Goal: Information Seeking & Learning: Find contact information

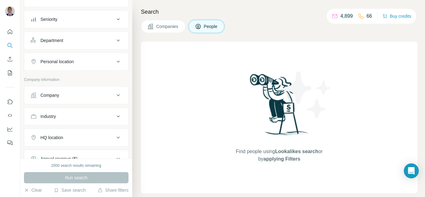
scroll to position [62, 0]
click at [62, 98] on button "Company" at bounding box center [76, 93] width 104 height 15
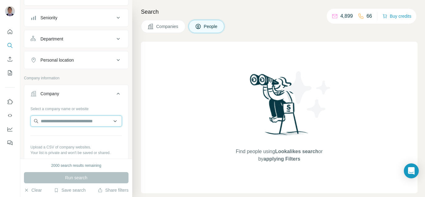
click at [54, 121] on input "text" at bounding box center [75, 120] width 91 height 11
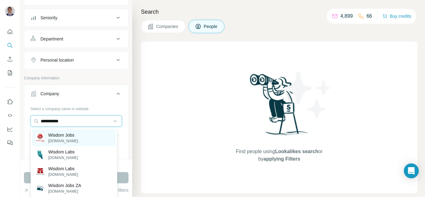
type input "**********"
click at [65, 137] on p "Wisdom Jobs" at bounding box center [63, 135] width 30 height 6
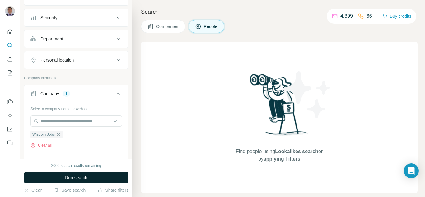
click at [84, 181] on button "Run search" at bounding box center [76, 177] width 104 height 11
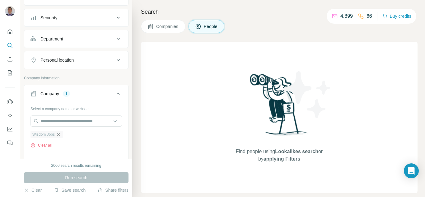
click at [61, 135] on icon "button" at bounding box center [58, 134] width 5 height 5
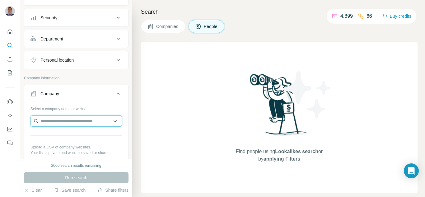
click at [55, 123] on input "text" at bounding box center [75, 120] width 91 height 11
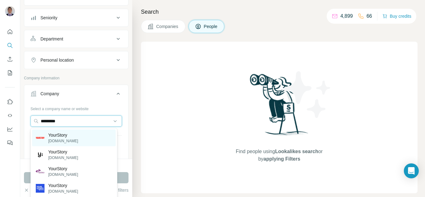
type input "*********"
click at [60, 141] on p "[DOMAIN_NAME]" at bounding box center [63, 141] width 30 height 6
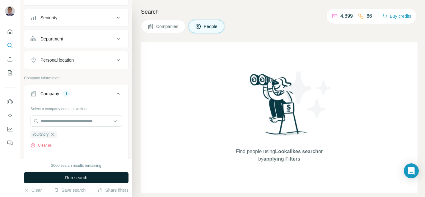
click at [64, 179] on button "Run search" at bounding box center [76, 177] width 104 height 11
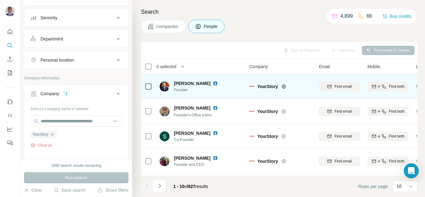
click at [213, 83] on img at bounding box center [215, 83] width 5 height 5
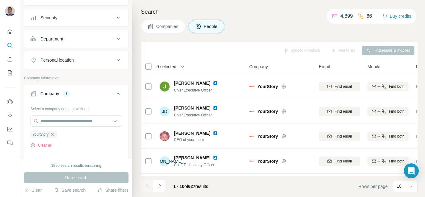
scroll to position [150, 0]
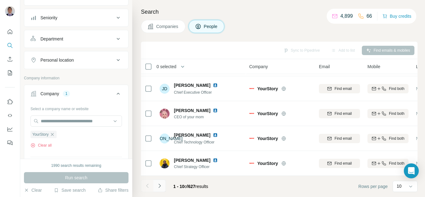
click at [158, 187] on icon "Navigate to next page" at bounding box center [159, 185] width 6 height 6
click at [158, 186] on icon "Navigate to next page" at bounding box center [159, 185] width 6 height 6
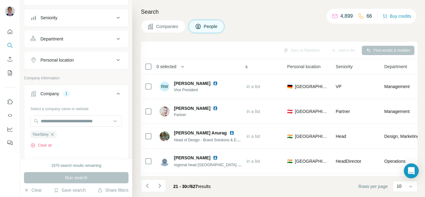
scroll to position [0, 0]
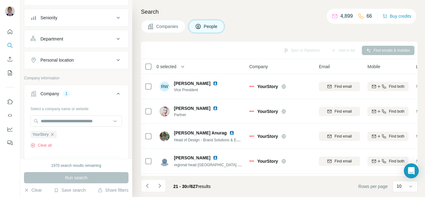
click at [55, 64] on button "Personal location" at bounding box center [76, 60] width 104 height 15
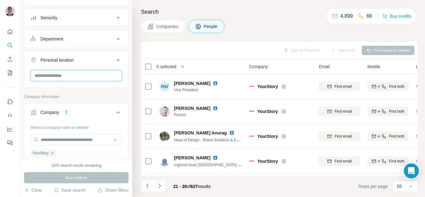
drag, startPoint x: 56, startPoint y: 79, endPoint x: 56, endPoint y: 74, distance: 5.6
click at [56, 76] on input "text" at bounding box center [75, 75] width 91 height 11
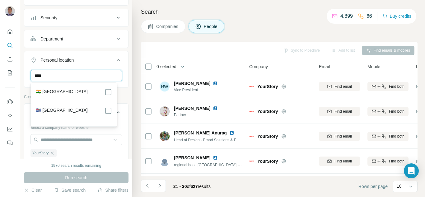
type input "****"
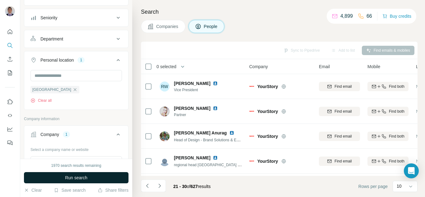
click at [73, 178] on span "Run search" at bounding box center [76, 177] width 22 height 6
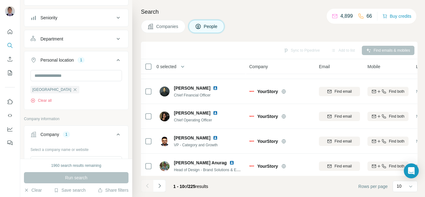
scroll to position [150, 0]
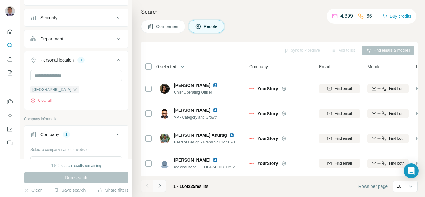
click at [159, 186] on icon "Navigate to next page" at bounding box center [159, 185] width 2 height 4
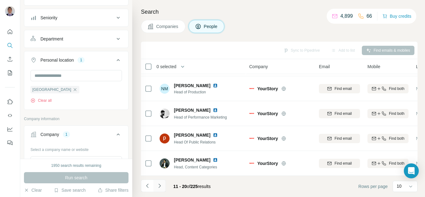
click at [159, 186] on icon "Navigate to next page" at bounding box center [159, 185] width 2 height 4
click at [161, 186] on icon "Navigate to next page" at bounding box center [159, 185] width 6 height 6
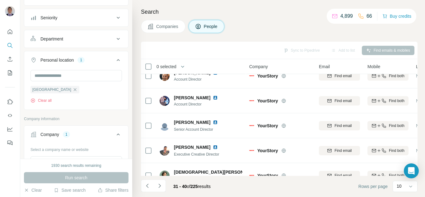
scroll to position [0, 0]
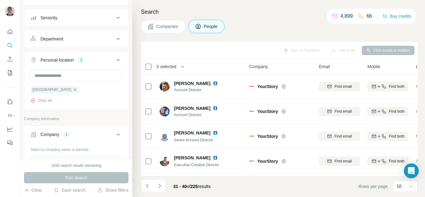
drag, startPoint x: 159, startPoint y: 186, endPoint x: 159, endPoint y: 182, distance: 3.4
click at [159, 185] on icon "Navigate to next page" at bounding box center [159, 185] width 6 height 6
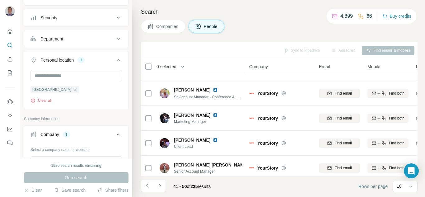
scroll to position [150, 0]
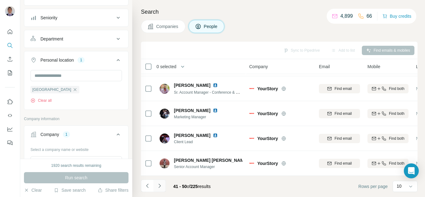
click at [159, 185] on icon "Navigate to next page" at bounding box center [159, 185] width 6 height 6
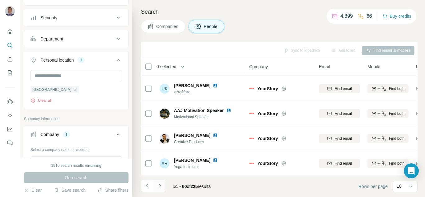
click at [158, 187] on icon "Navigate to next page" at bounding box center [159, 185] width 6 height 6
click at [159, 187] on icon "Navigate to next page" at bounding box center [159, 185] width 6 height 6
click at [160, 187] on icon "Navigate to next page" at bounding box center [159, 185] width 6 height 6
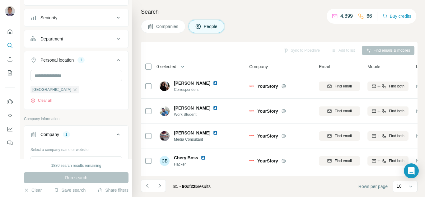
scroll to position [0, 0]
click at [147, 186] on icon "Navigate to previous page" at bounding box center [147, 185] width 6 height 6
click at [158, 185] on icon "Navigate to next page" at bounding box center [159, 185] width 6 height 6
click at [146, 186] on icon "Navigate to previous page" at bounding box center [147, 185] width 6 height 6
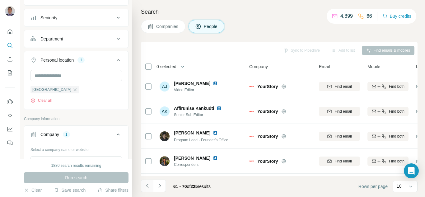
click at [146, 186] on icon "Navigate to previous page" at bounding box center [147, 185] width 6 height 6
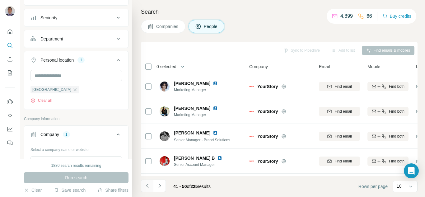
click at [146, 186] on icon "Navigate to previous page" at bounding box center [147, 185] width 6 height 6
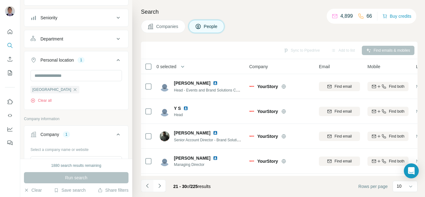
click at [146, 186] on icon "Navigate to previous page" at bounding box center [147, 185] width 6 height 6
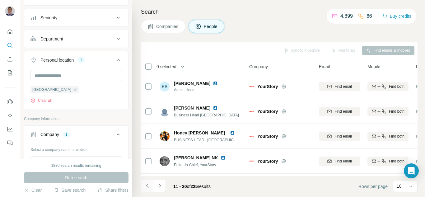
click at [146, 186] on icon "Navigate to previous page" at bounding box center [147, 185] width 6 height 6
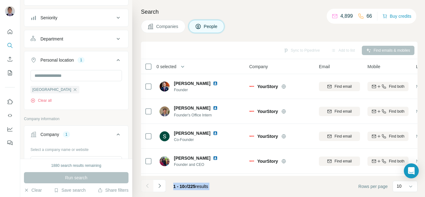
click at [146, 186] on div at bounding box center [147, 185] width 12 height 12
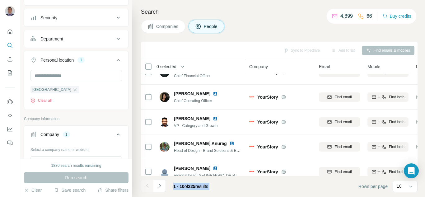
scroll to position [150, 0]
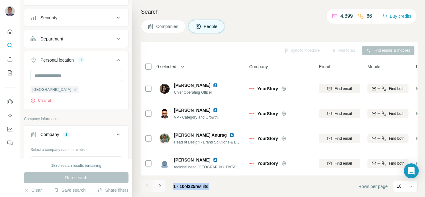
click at [160, 187] on icon "Navigate to next page" at bounding box center [159, 185] width 6 height 6
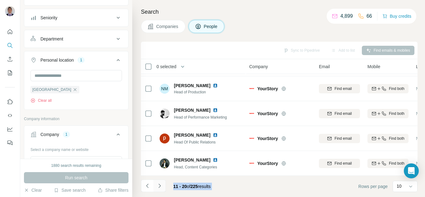
click at [159, 185] on icon "Navigate to next page" at bounding box center [159, 185] width 2 height 4
click at [158, 188] on icon "Navigate to next page" at bounding box center [159, 185] width 6 height 6
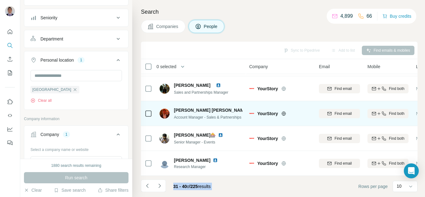
click at [250, 108] on img at bounding box center [252, 110] width 5 height 5
click at [283, 111] on icon at bounding box center [283, 113] width 2 height 4
